Goal: Task Accomplishment & Management: Use online tool/utility

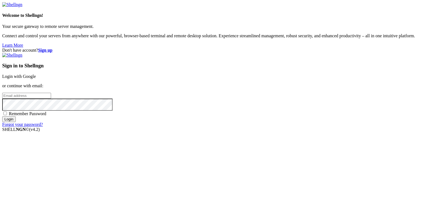
click at [46, 116] on span "Remember Password" at bounding box center [28, 113] width 38 height 5
click at [7, 115] on input "Remember Password" at bounding box center [5, 113] width 4 height 4
checkbox input "true"
click at [240, 102] on div "Sign in to Shellngn Login with Google or continue with email: Remember Password…" at bounding box center [213, 90] width 423 height 74
click at [51, 93] on input "email" at bounding box center [26, 96] width 49 height 6
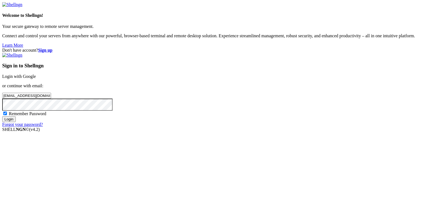
type input "[EMAIL_ADDRESS][DOMAIN_NAME]"
click at [2, 116] on input "Login" at bounding box center [9, 119] width 14 height 6
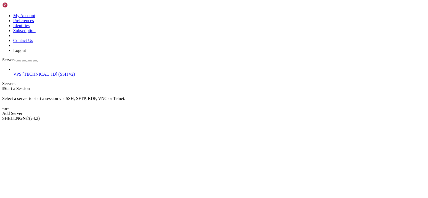
click at [21, 72] on span "VPS" at bounding box center [17, 74] width 8 height 5
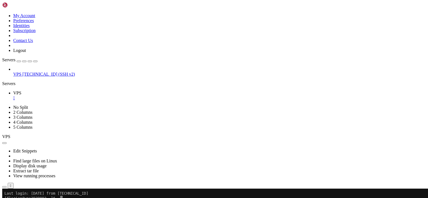
click at [66, 197] on x-row "[florian@vps2929992 ~]$" at bounding box center [181, 198] width 354 height 5
drag, startPoint x: 62, startPoint y: 297, endPoint x: 34, endPoint y: 296, distance: 27.9
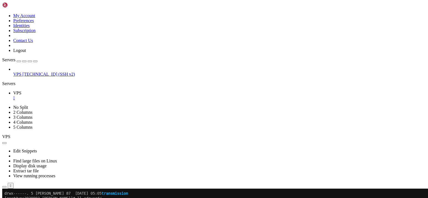
scroll to position [615, 0]
drag, startPoint x: 246, startPoint y: 322, endPoint x: 4, endPoint y: 312, distance: 241.5
